Goal: Information Seeking & Learning: Find specific fact

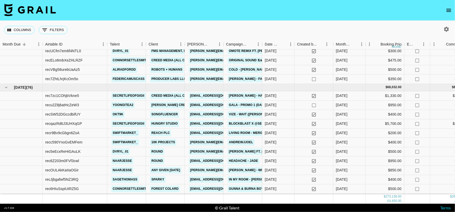
scroll to position [128, 0]
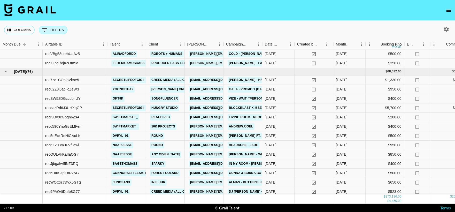
click at [60, 30] on button "0 Filters" at bounding box center [53, 30] width 29 height 8
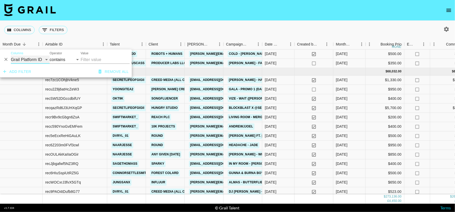
click at [34, 60] on select "Grail Platform ID Airtable ID Talent Manager Client [PERSON_NAME] Campaign (Typ…" at bounding box center [30, 60] width 39 height 8
select select "talentName"
click at [11, 56] on select "Grail Platform ID Airtable ID Talent Manager Client [PERSON_NAME] Campaign (Typ…" at bounding box center [30, 60] width 39 height 8
click at [85, 59] on input "Value" at bounding box center [105, 60] width 49 height 8
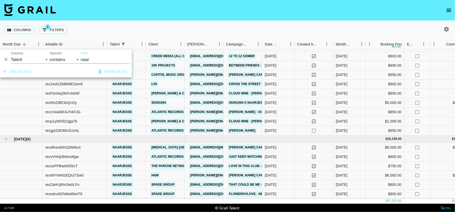
type input "naar"
click at [148, 34] on div "Columns 1 Filters + Booking" at bounding box center [227, 30] width 455 height 19
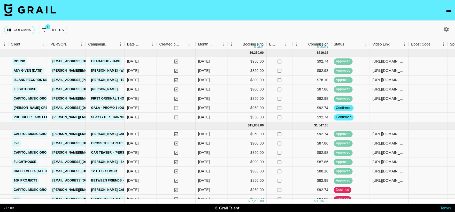
scroll to position [0, 0]
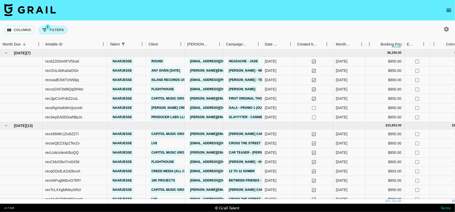
click at [59, 27] on button "1 Filters" at bounding box center [53, 30] width 29 height 8
select select "talentName"
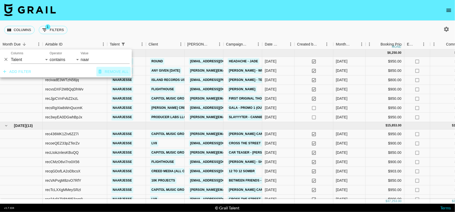
click at [111, 72] on button "Remove all" at bounding box center [113, 72] width 34 height 10
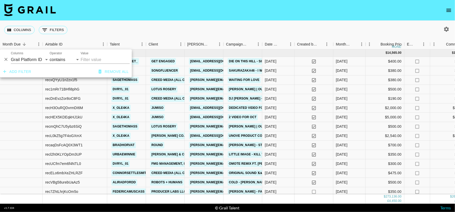
click at [177, 20] on nav at bounding box center [227, 10] width 455 height 21
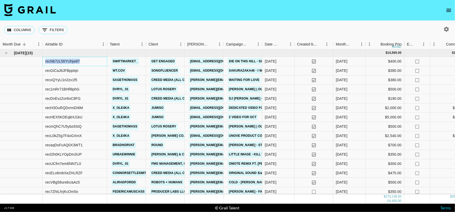
drag, startPoint x: 45, startPoint y: 61, endPoint x: 90, endPoint y: 60, distance: 45.4
click at [90, 60] on div "recNb7zL56YUhjw87" at bounding box center [75, 61] width 65 height 9
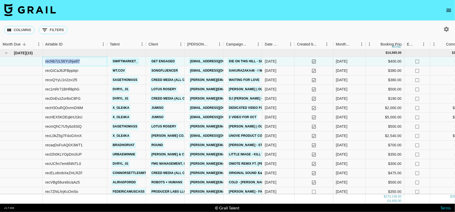
copy div "recNb7zL56YUhjw87"
